Goal: Task Accomplishment & Management: Manage account settings

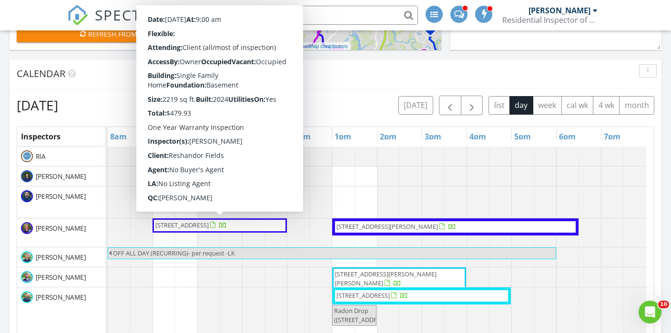
scroll to position [1001, 686]
click at [321, 103] on div "[DATE] [DATE] list day week cal wk 4 wk month" at bounding box center [335, 106] width 637 height 20
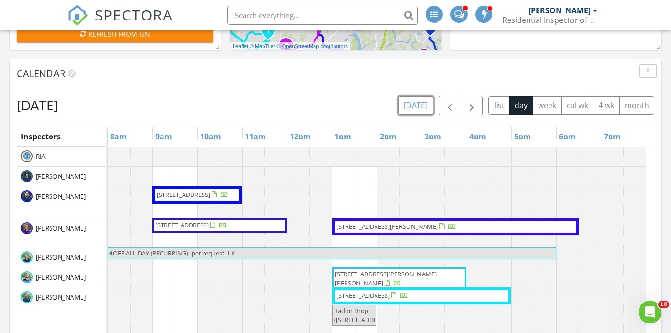
click at [415, 110] on button "[DATE]" at bounding box center [415, 105] width 35 height 19
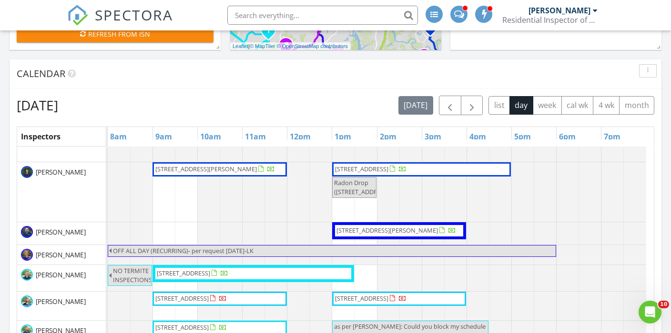
scroll to position [95, 0]
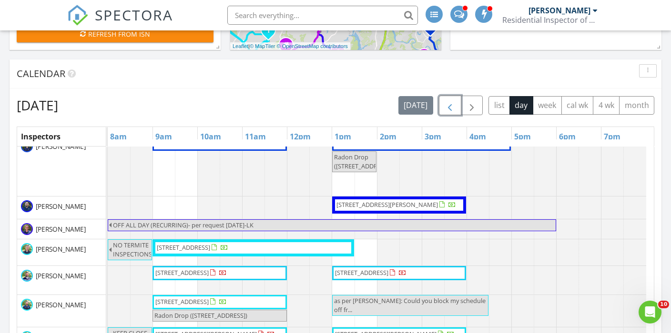
click at [453, 108] on span "button" at bounding box center [449, 105] width 11 height 11
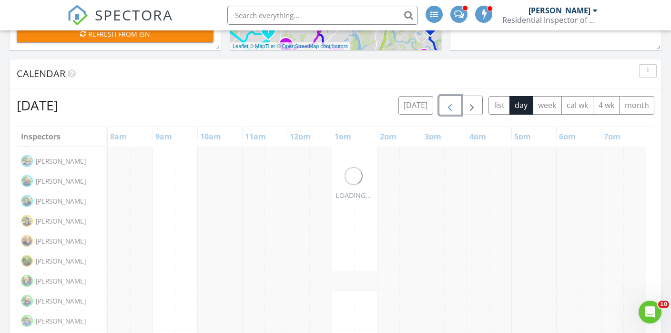
click at [453, 108] on span "button" at bounding box center [449, 105] width 11 height 11
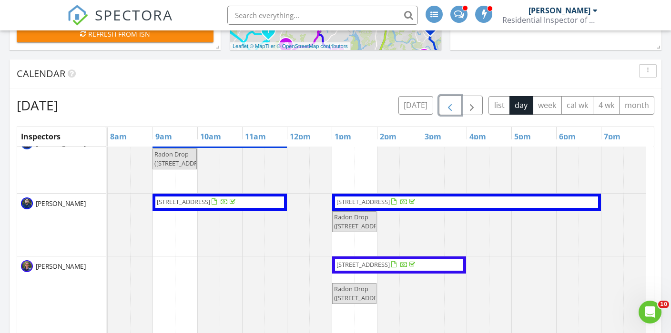
scroll to position [0, 0]
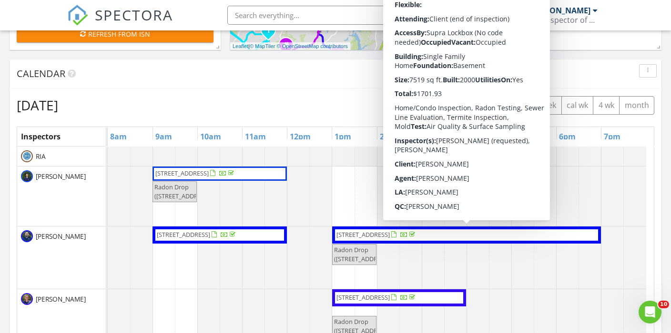
click at [311, 101] on div "[DATE] [DATE] list day week cal wk 4 wk month" at bounding box center [335, 106] width 637 height 20
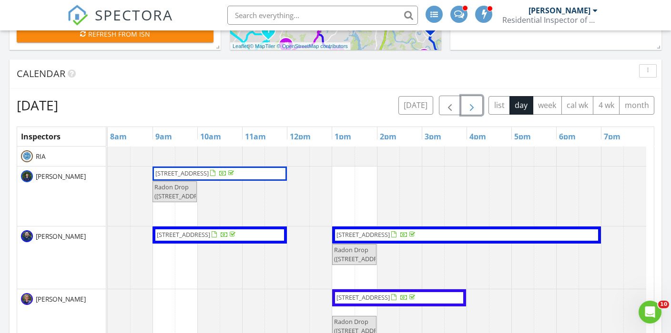
click at [472, 106] on span "button" at bounding box center [471, 105] width 11 height 11
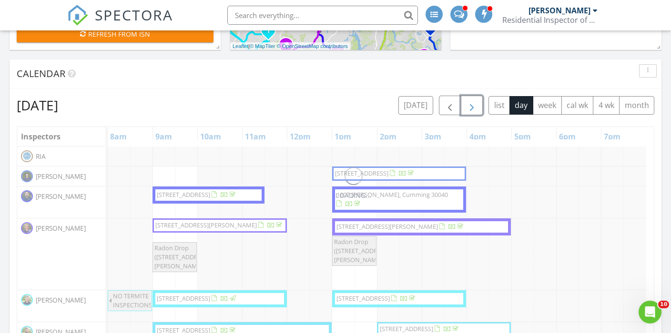
click at [472, 106] on span "button" at bounding box center [471, 105] width 11 height 11
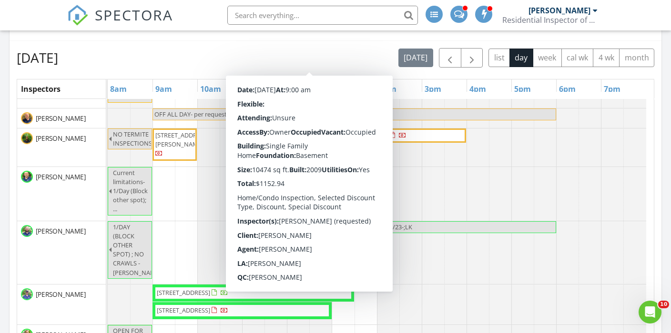
click at [356, 56] on div "[DATE] [DATE] list day week cal wk 4 wk month" at bounding box center [335, 58] width 637 height 20
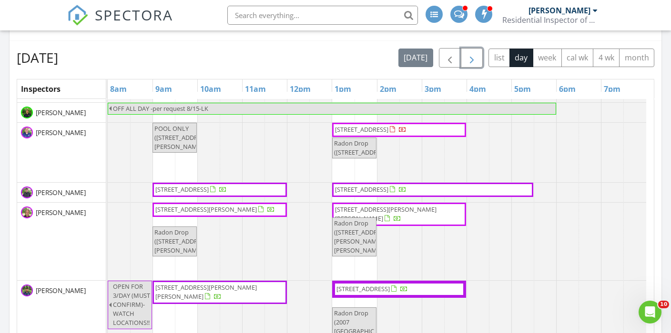
click at [467, 58] on span "button" at bounding box center [471, 57] width 11 height 11
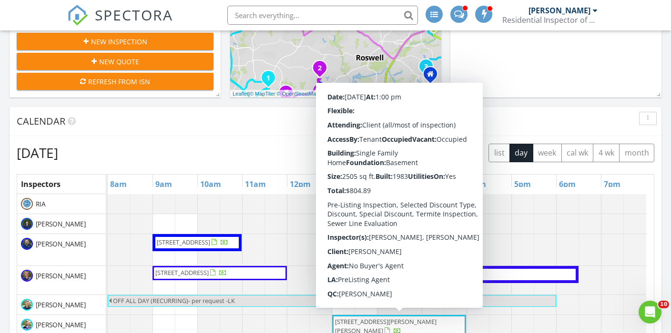
click at [267, 126] on div "Calendar" at bounding box center [328, 121] width 623 height 14
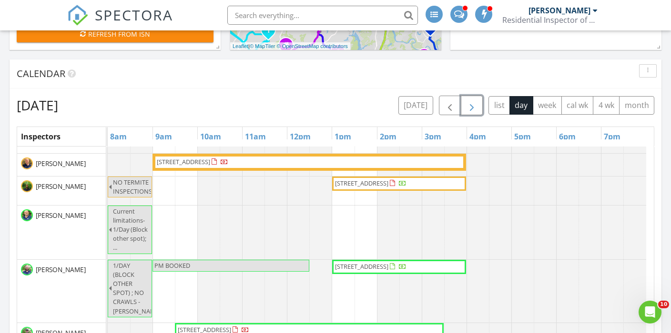
click at [474, 106] on span "button" at bounding box center [471, 105] width 11 height 11
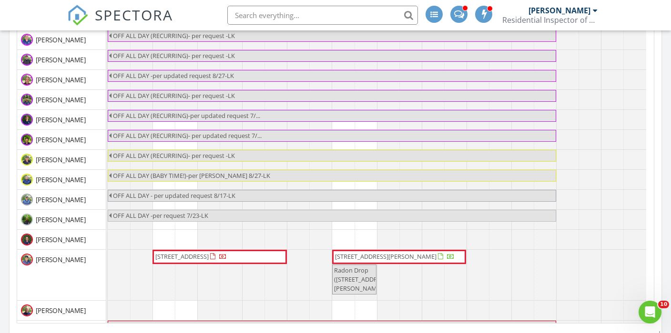
scroll to position [476, 0]
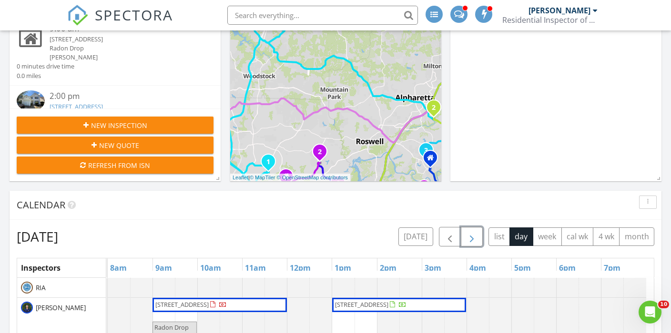
click at [474, 243] on span "button" at bounding box center [471, 237] width 11 height 11
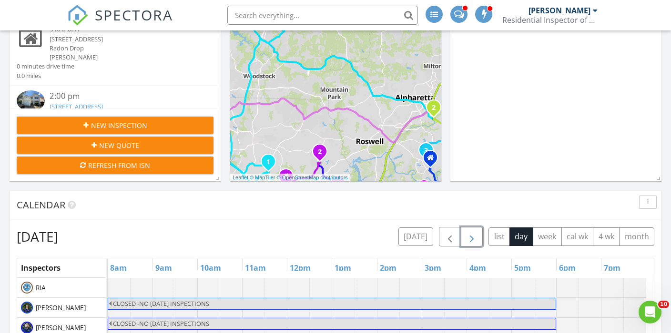
click at [469, 239] on span "button" at bounding box center [471, 237] width 11 height 11
click at [473, 242] on span "button" at bounding box center [471, 237] width 11 height 11
